Goal: Book appointment/travel/reservation

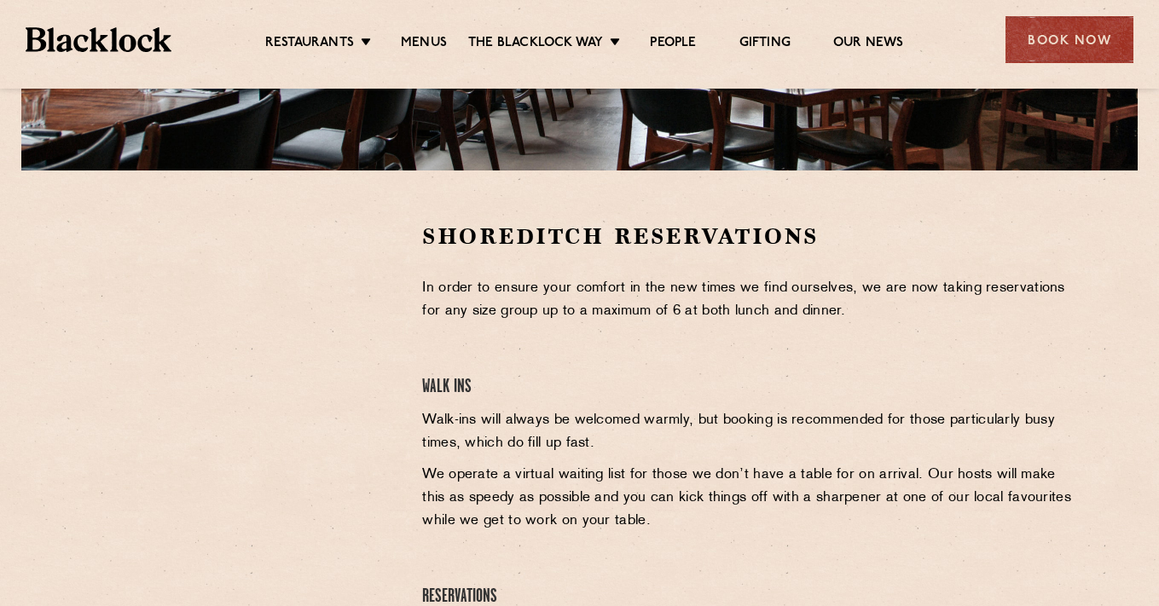
scroll to position [340, 0]
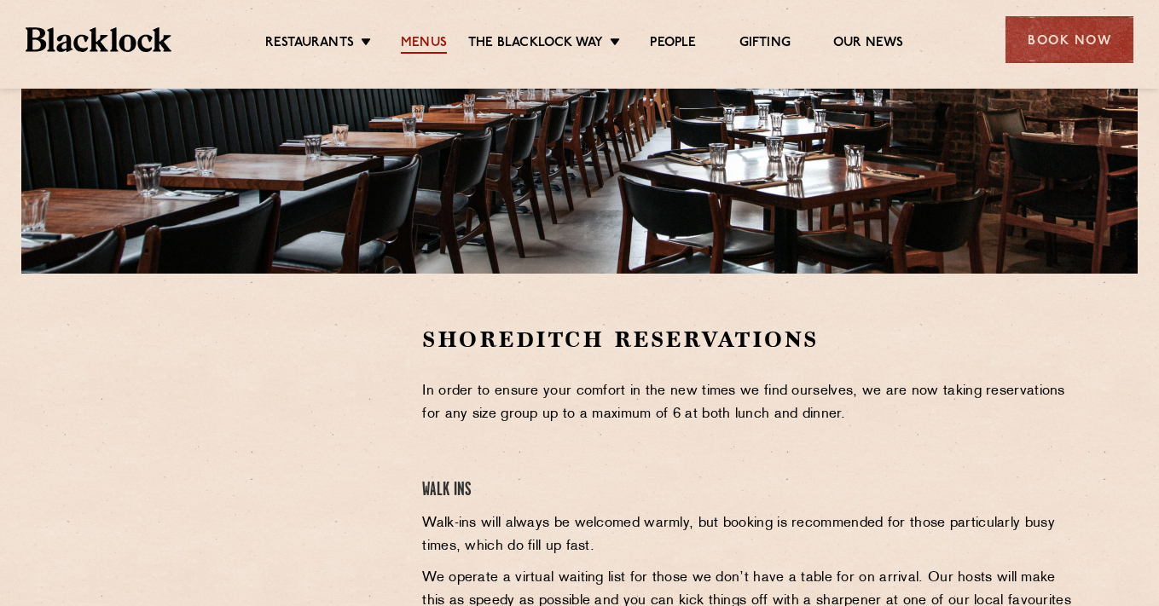
click at [438, 40] on link "Menus" at bounding box center [424, 44] width 46 height 19
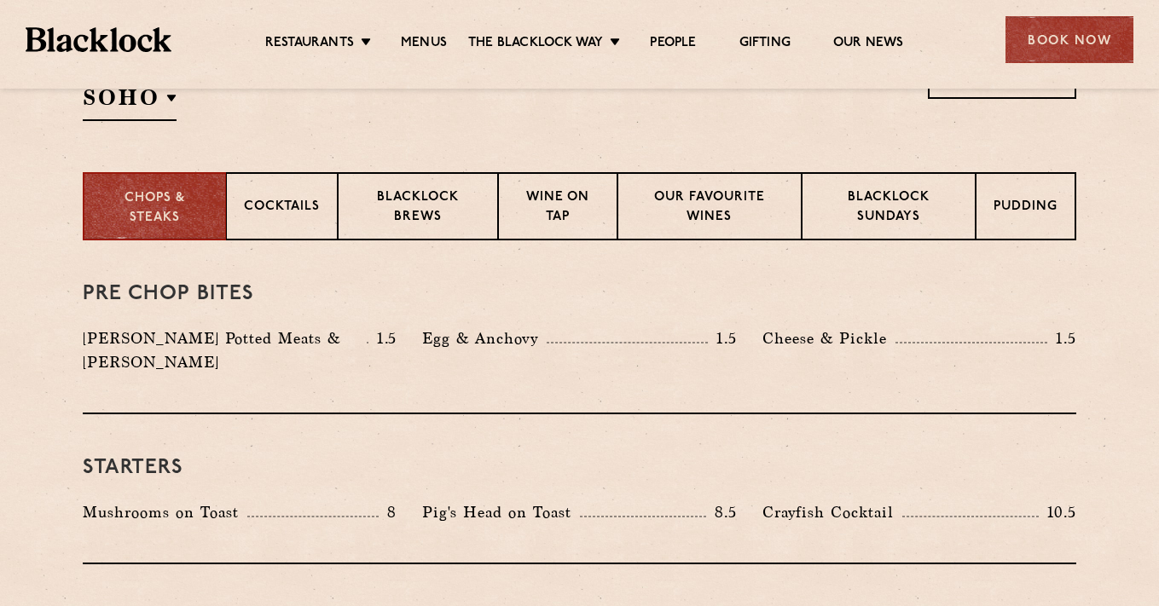
scroll to position [633, 0]
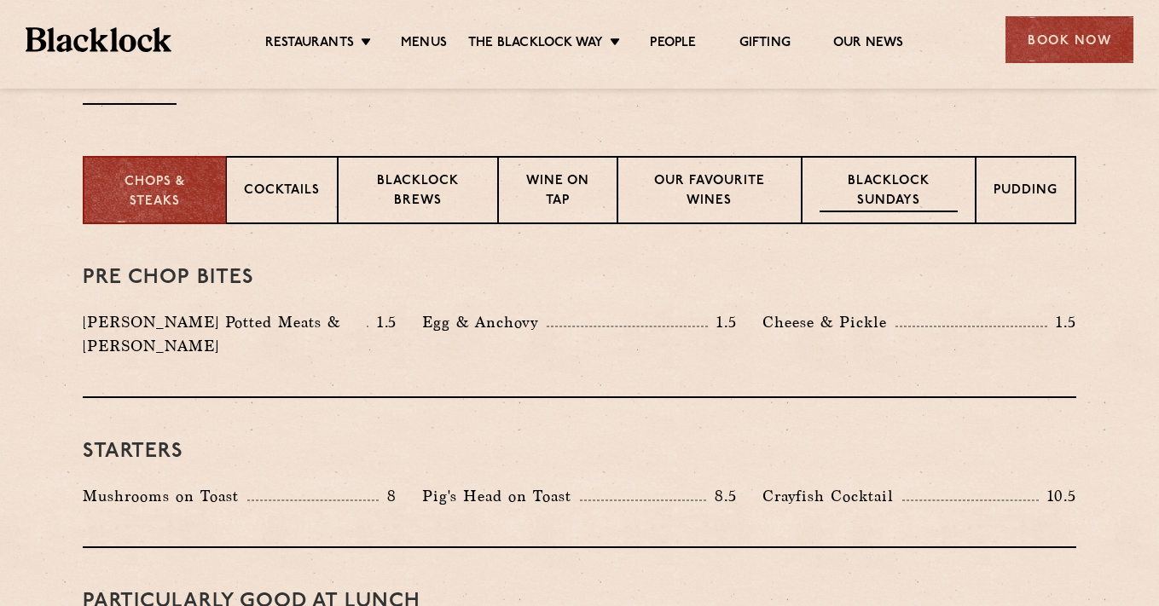
click at [880, 170] on div "Blacklock Sundays" at bounding box center [888, 190] width 174 height 68
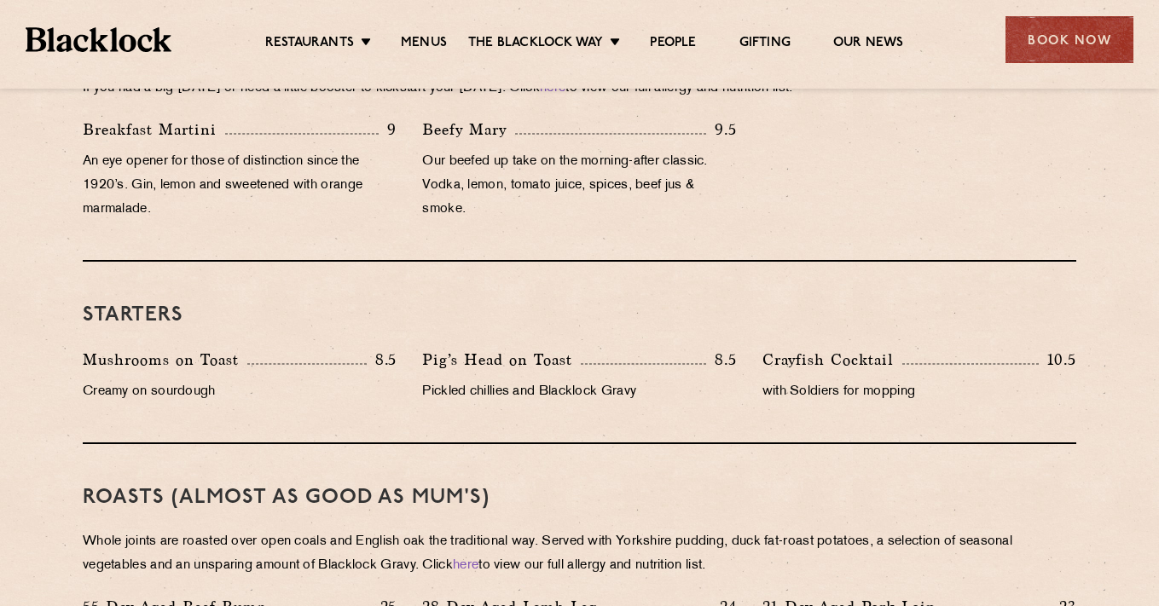
scroll to position [875, 0]
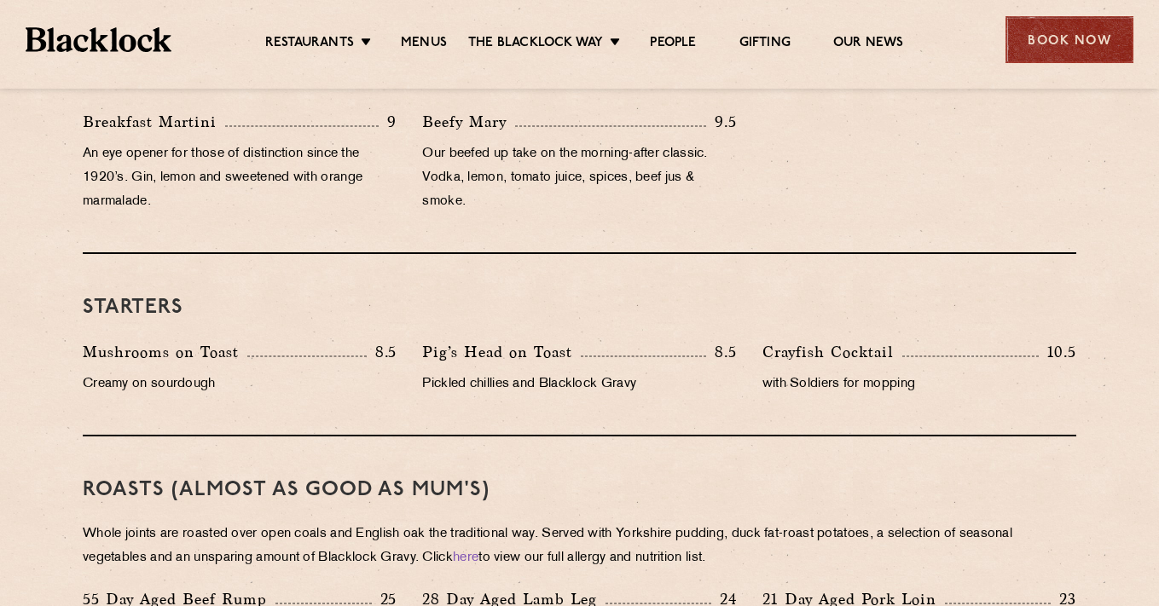
click at [1079, 38] on div "Book Now" at bounding box center [1069, 39] width 128 height 47
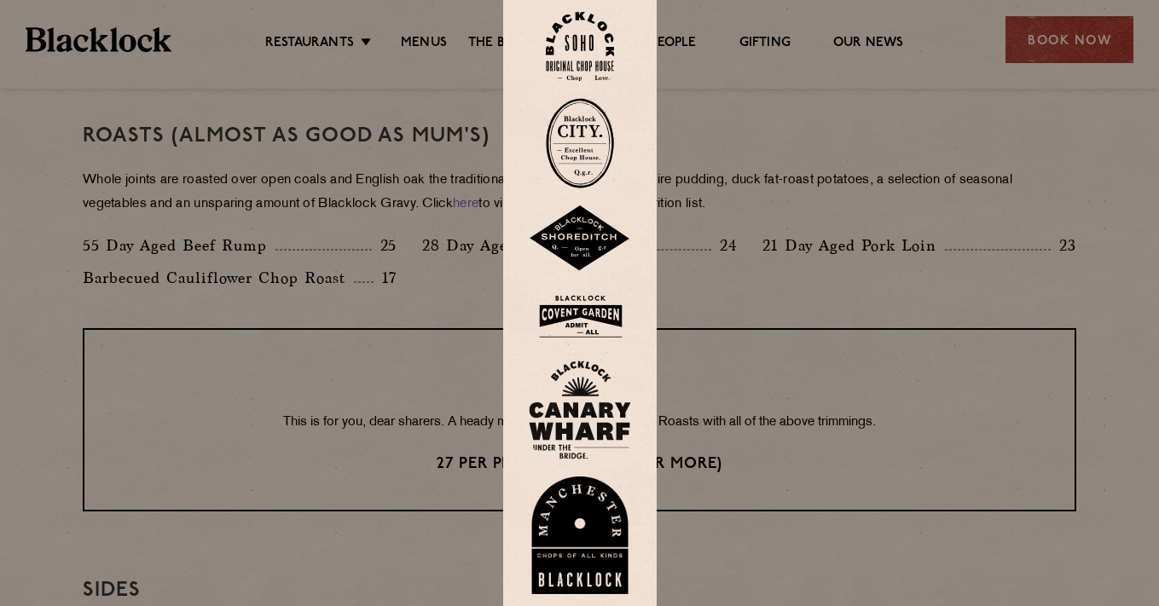
scroll to position [1232, 0]
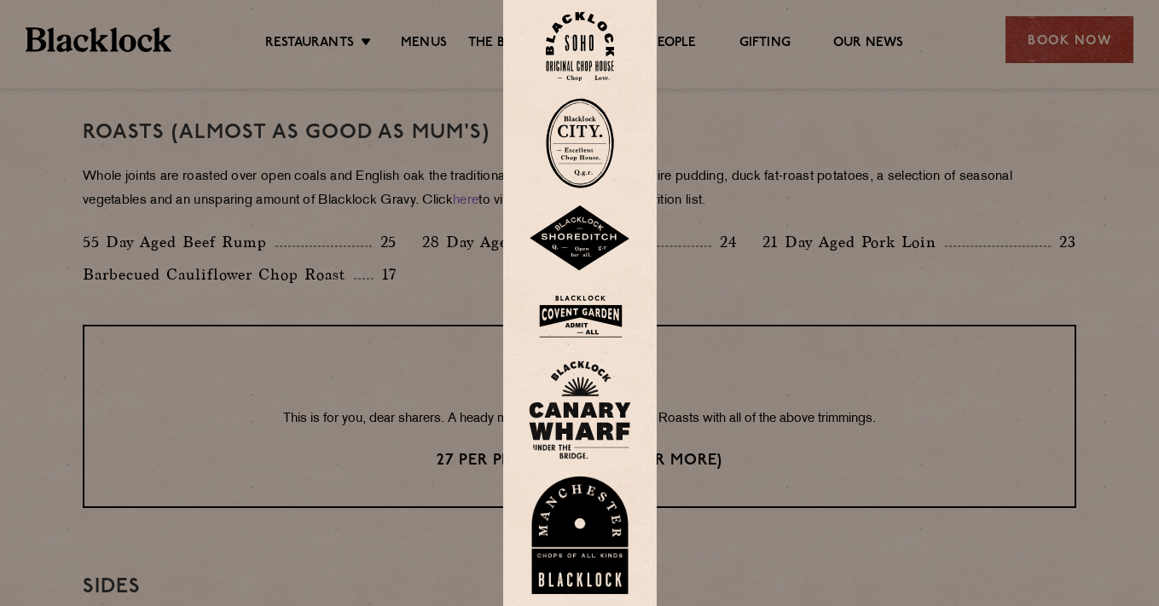
click at [779, 324] on div at bounding box center [579, 303] width 1159 height 606
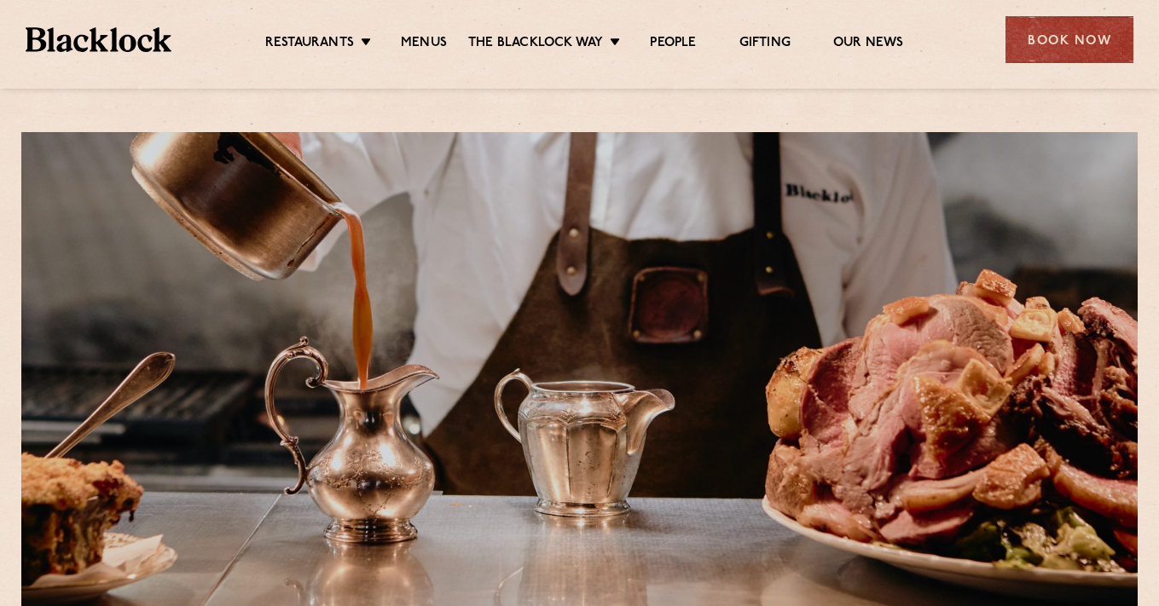
scroll to position [0, 0]
click at [1063, 35] on div "Book Now" at bounding box center [1069, 39] width 128 height 47
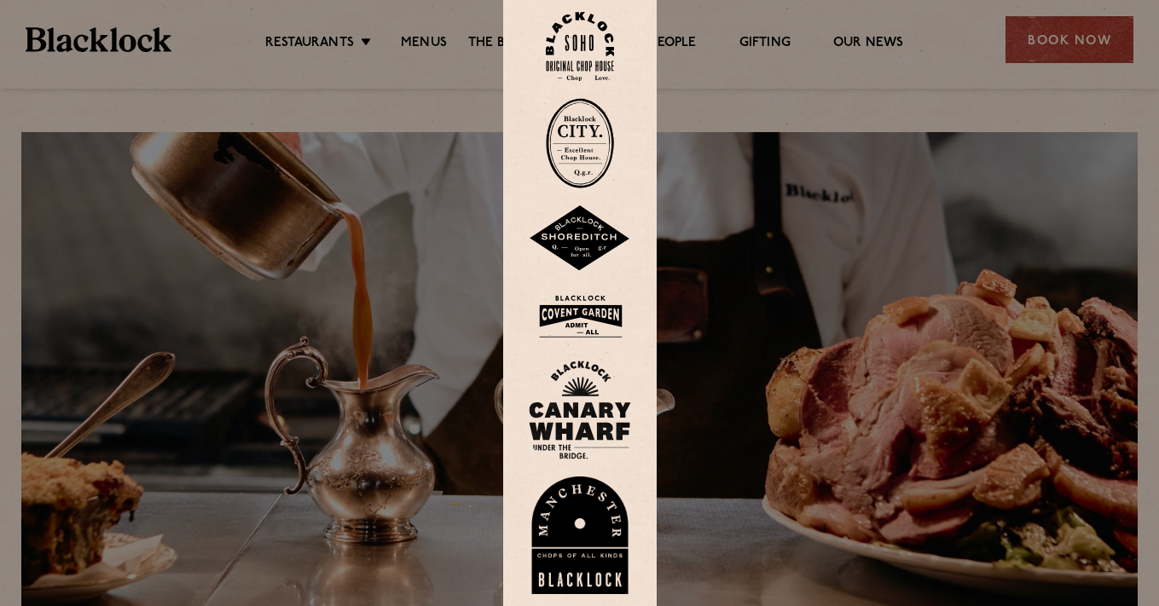
click at [575, 235] on img at bounding box center [580, 238] width 102 height 66
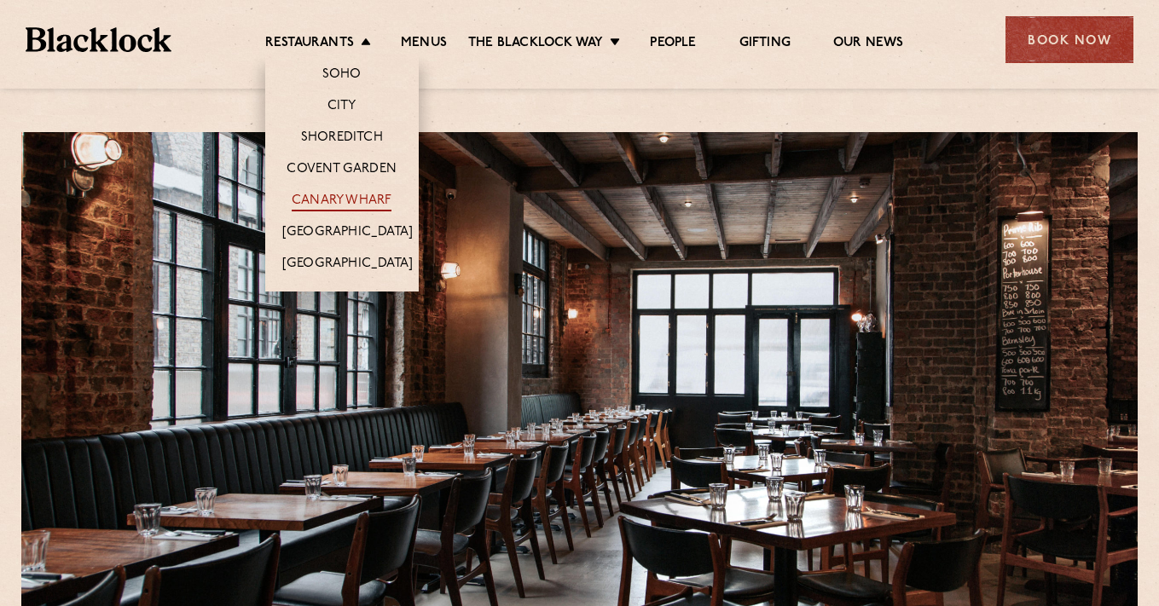
click at [365, 198] on link "Canary Wharf" at bounding box center [342, 202] width 100 height 19
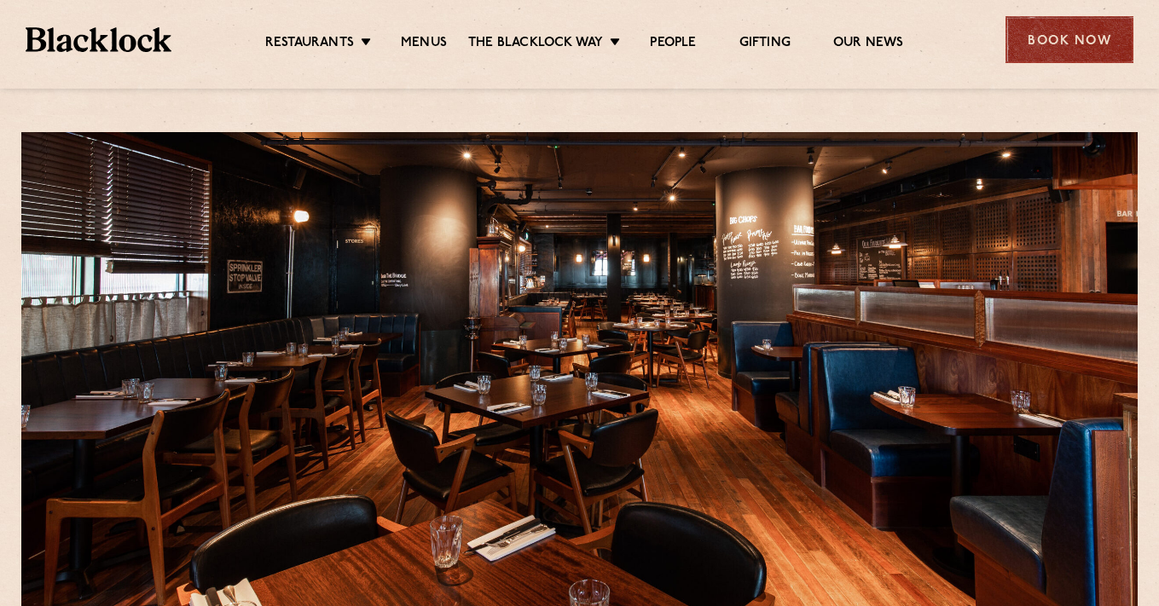
click at [1075, 39] on div "Book Now" at bounding box center [1069, 39] width 128 height 47
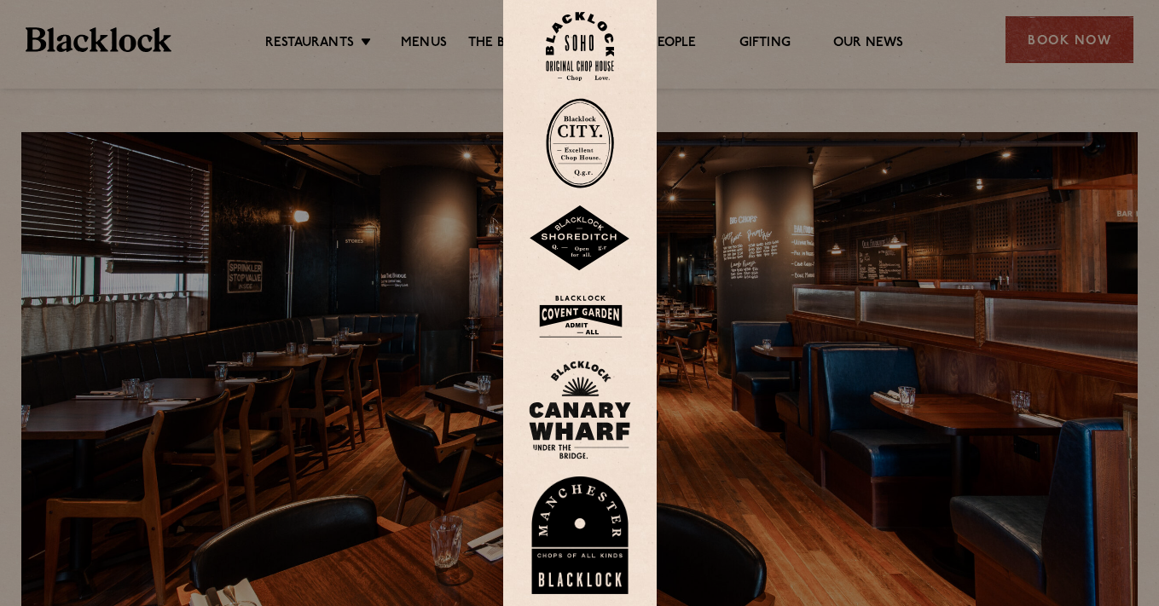
click at [582, 412] on img at bounding box center [580, 410] width 102 height 99
